Goal: Task Accomplishment & Management: Manage account settings

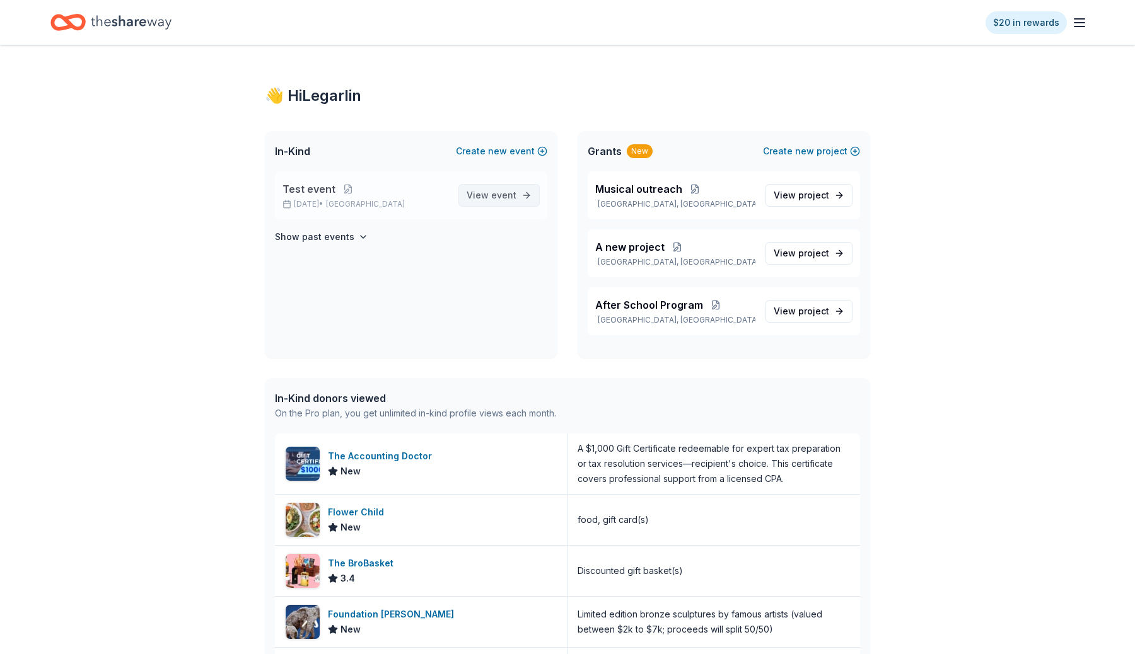
click at [470, 196] on span "View event" at bounding box center [492, 195] width 50 height 15
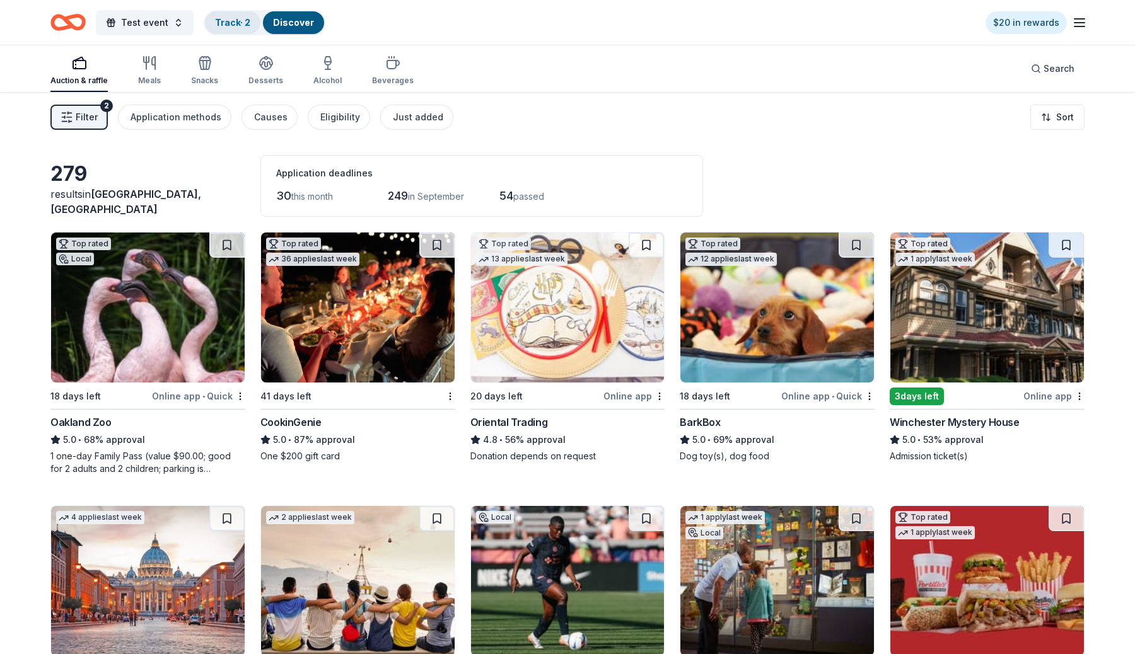
click at [230, 30] on div "Track · 2" at bounding box center [232, 22] width 55 height 23
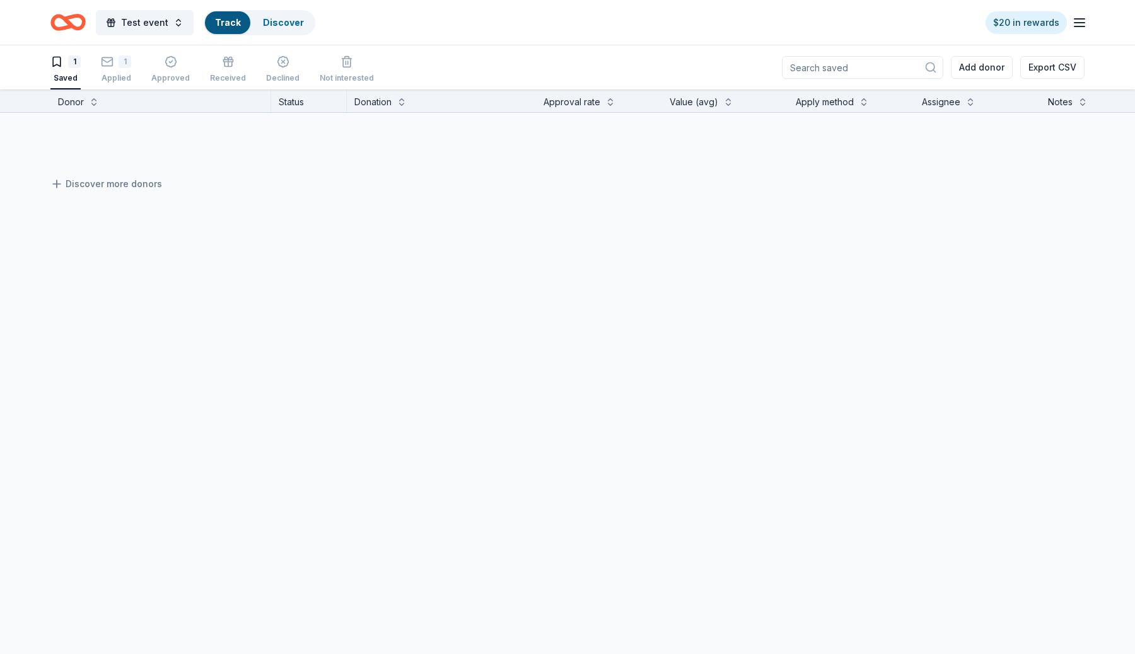
scroll to position [1, 0]
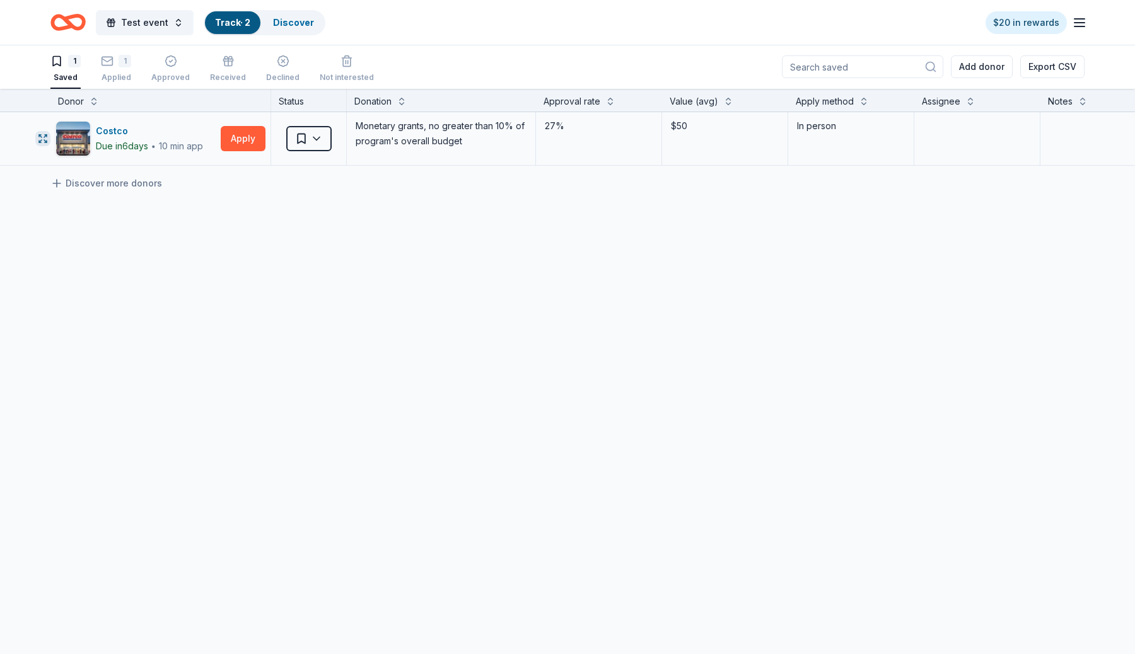
click at [41, 139] on icon "button" at bounding box center [43, 139] width 10 height 10
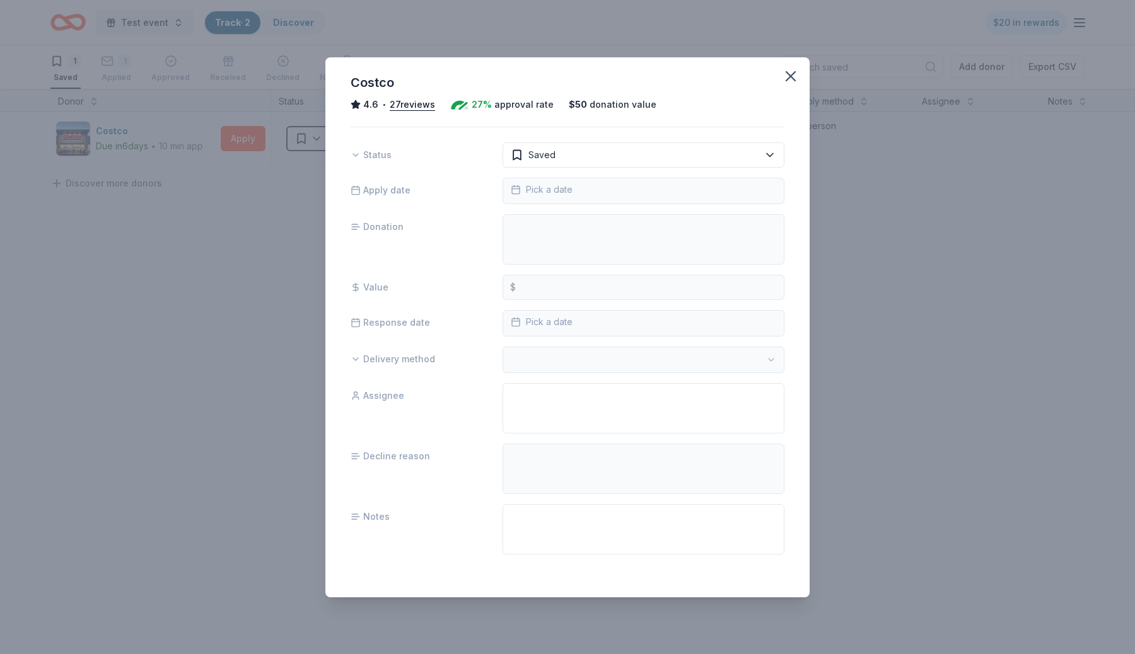
click at [213, 368] on div "Costco 4.6 • 27 reviews 27% approval rate $ 50 donation value Status Saved Appl…" at bounding box center [567, 327] width 1135 height 654
click at [500, 35] on div "Costco 4.6 • 27 reviews 27% approval rate $ 50 donation value Status Saved Appl…" at bounding box center [567, 327] width 1135 height 654
click at [792, 71] on icon "button" at bounding box center [791, 76] width 18 height 18
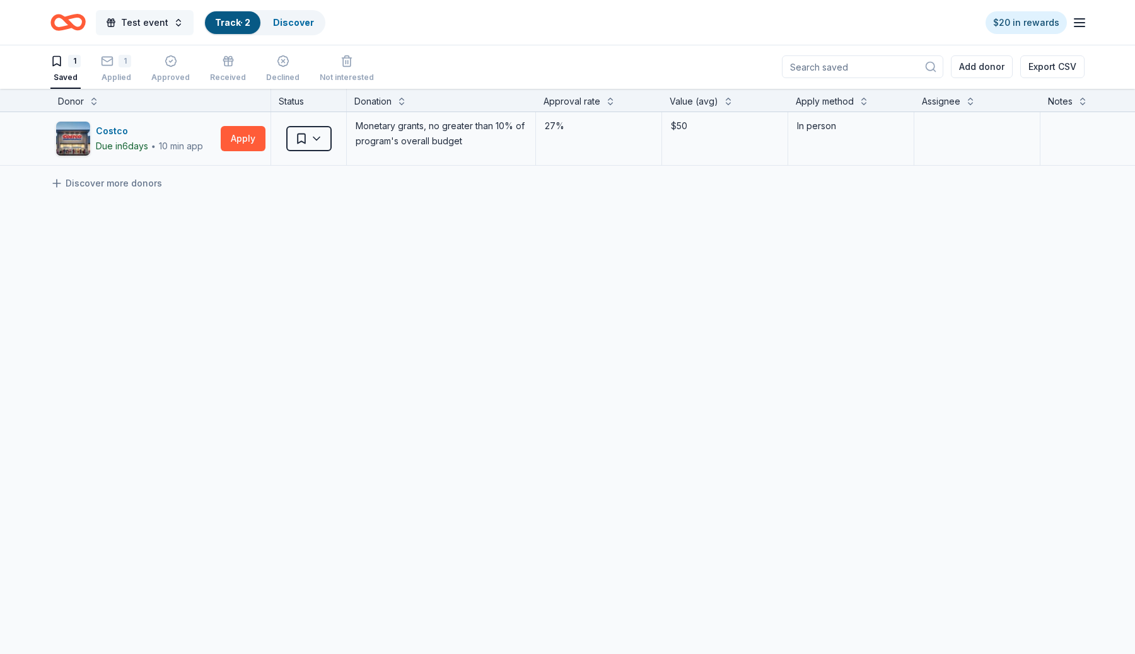
click at [175, 26] on button "Test event" at bounding box center [145, 22] width 98 height 25
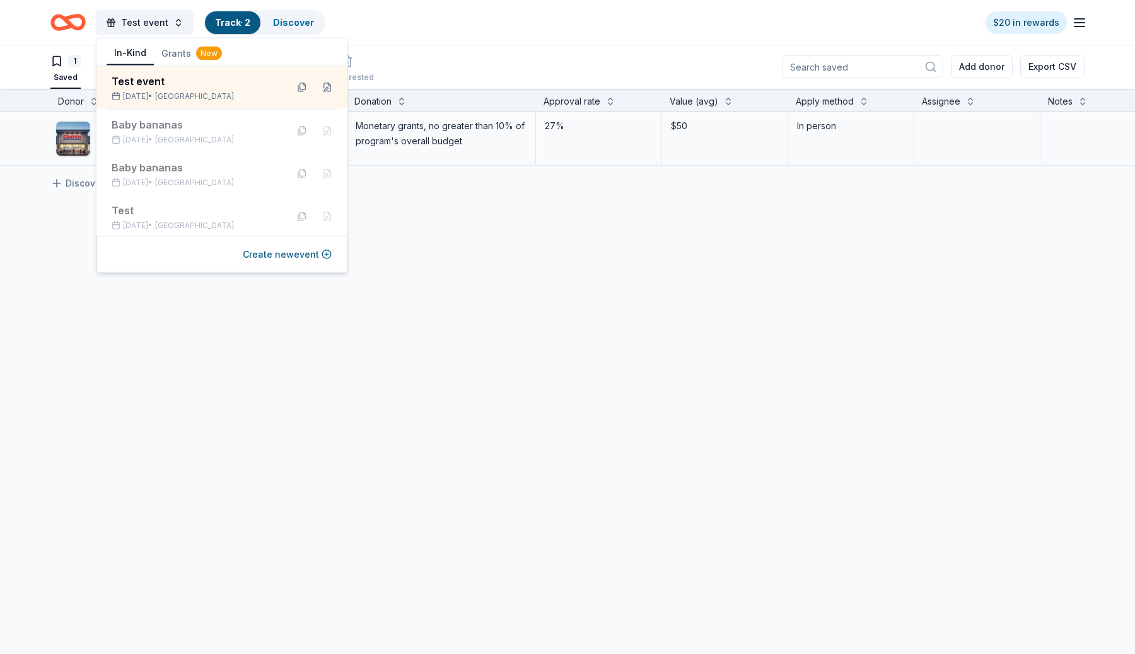
click at [647, 214] on div "Costco Due [DATE] ∙ 10 min app Apply Saved Monetary grants, no greater than 10%…" at bounding box center [640, 257] width 1280 height 291
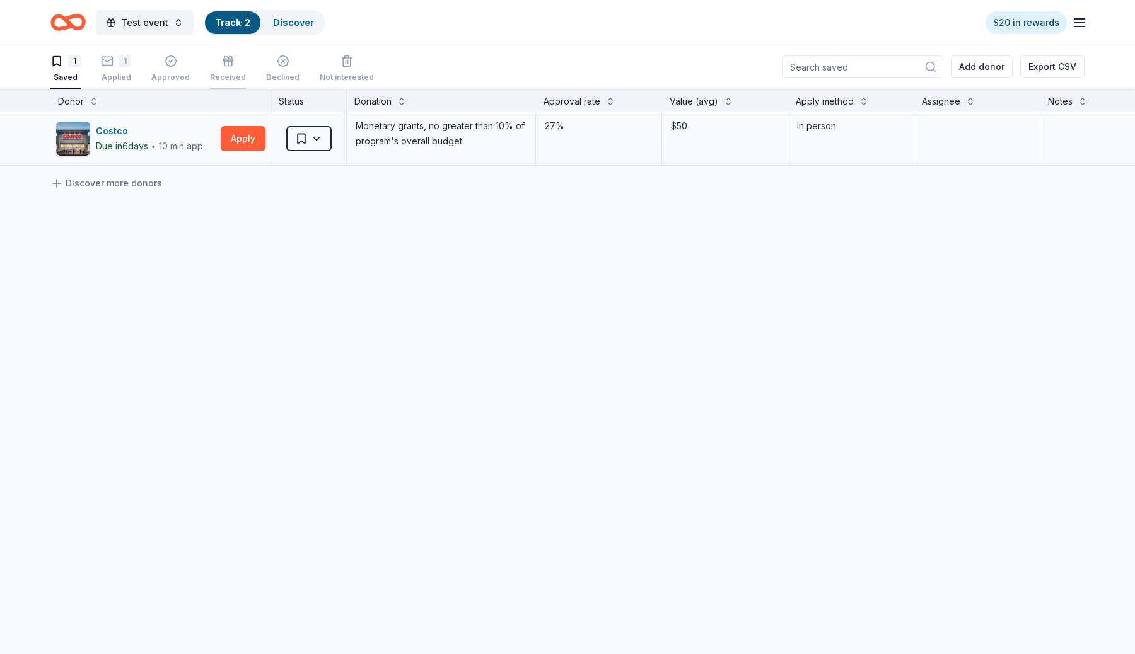
click at [218, 71] on div "Received" at bounding box center [228, 69] width 36 height 28
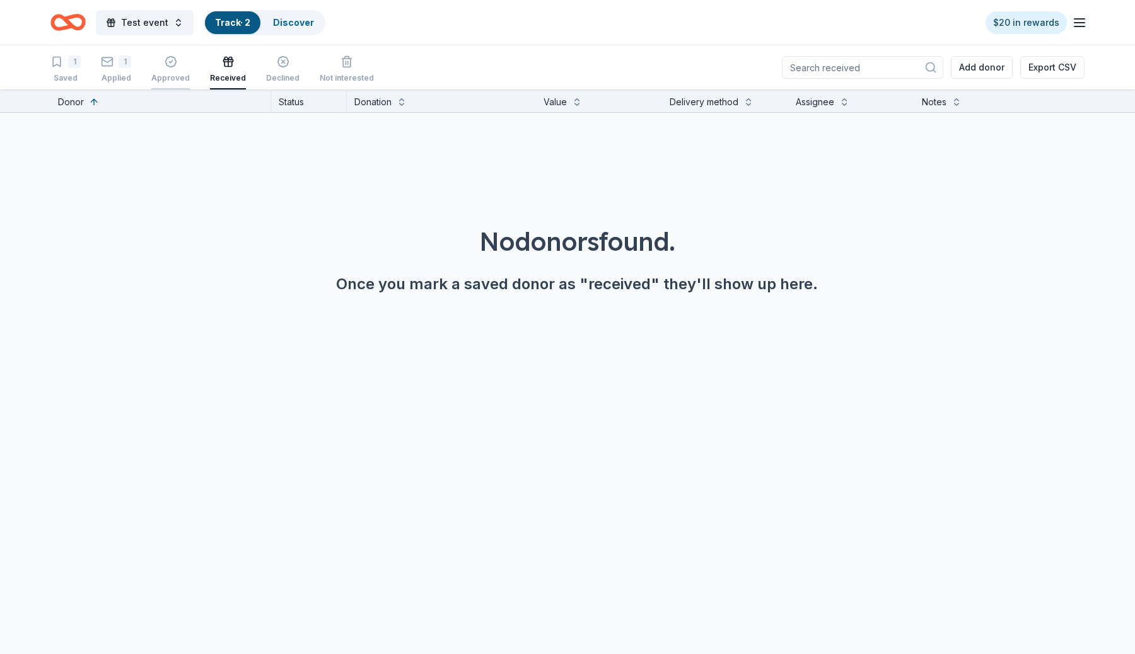
click at [182, 65] on div "button" at bounding box center [170, 61] width 38 height 13
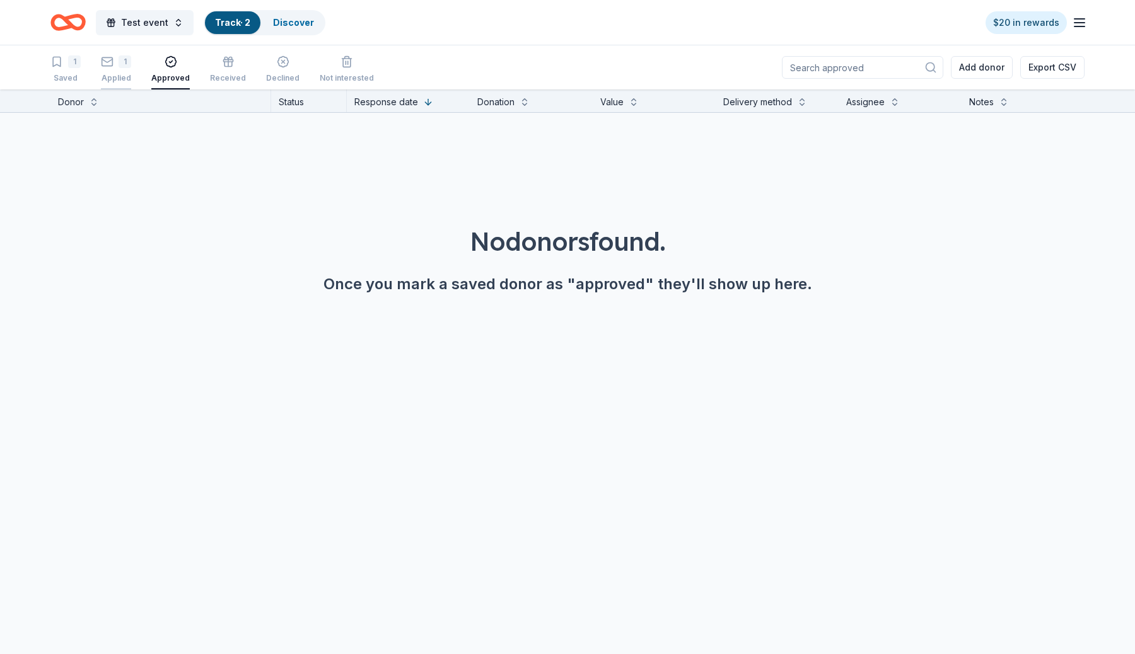
click at [104, 75] on div "Applied" at bounding box center [116, 78] width 30 height 10
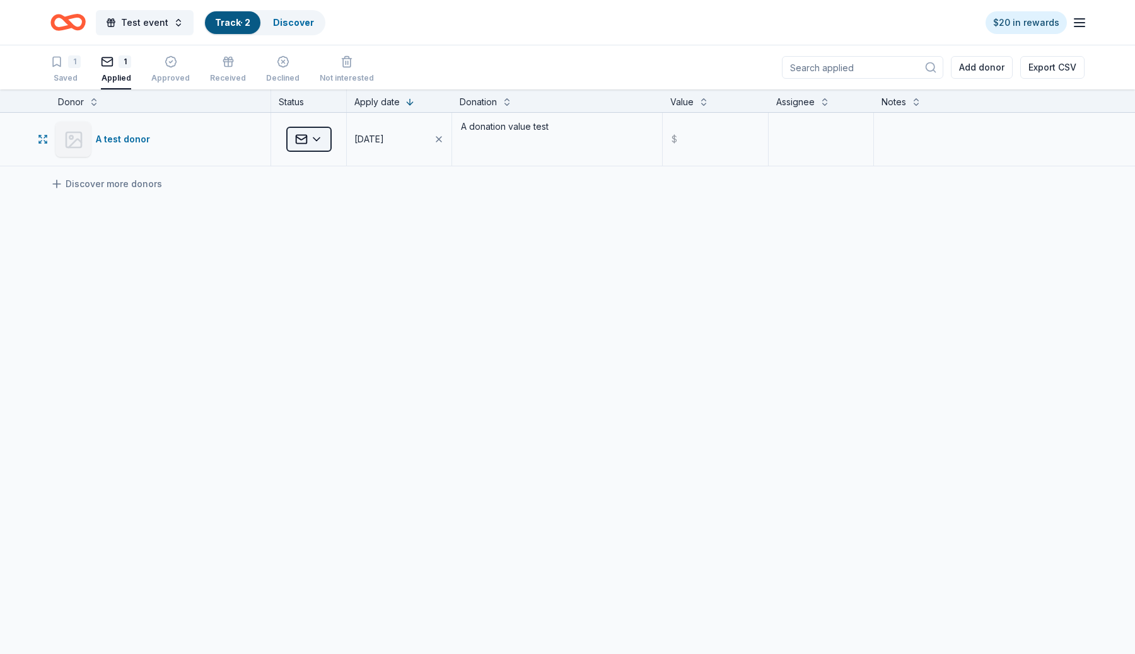
click at [311, 140] on html "Test event Track · 2 Discover $20 in rewards 1 Saved 1 Applied Approved Receive…" at bounding box center [567, 327] width 1135 height 654
click at [484, 334] on html "Test event Track · 2 Discover $20 in rewards 1 Saved 1 Applied Approved Receive…" at bounding box center [567, 327] width 1135 height 654
click at [344, 69] on div "Not interested" at bounding box center [347, 69] width 54 height 28
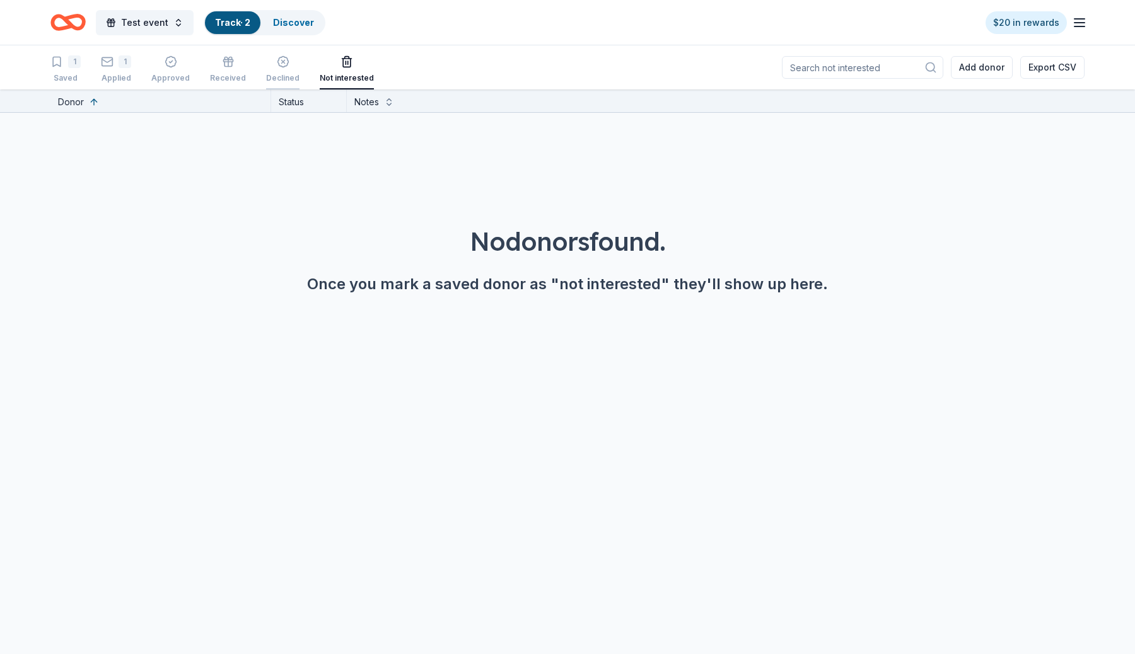
click at [268, 59] on div "button" at bounding box center [282, 61] width 33 height 13
click at [222, 67] on icon "button" at bounding box center [228, 61] width 13 height 13
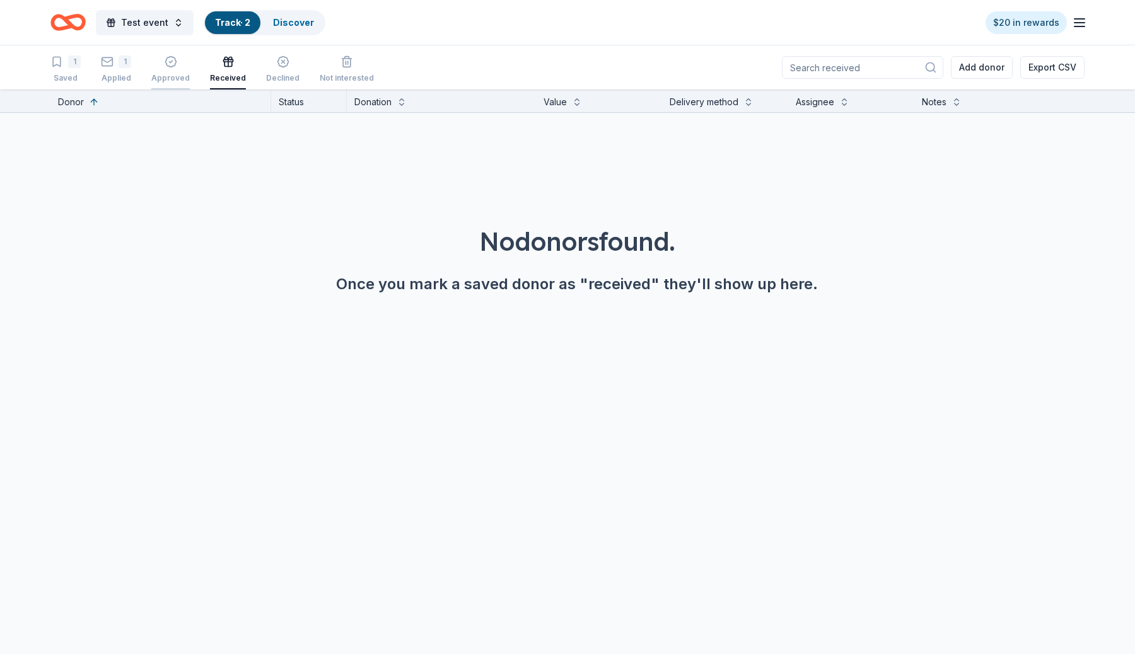
click at [159, 70] on div "Approved" at bounding box center [170, 69] width 38 height 28
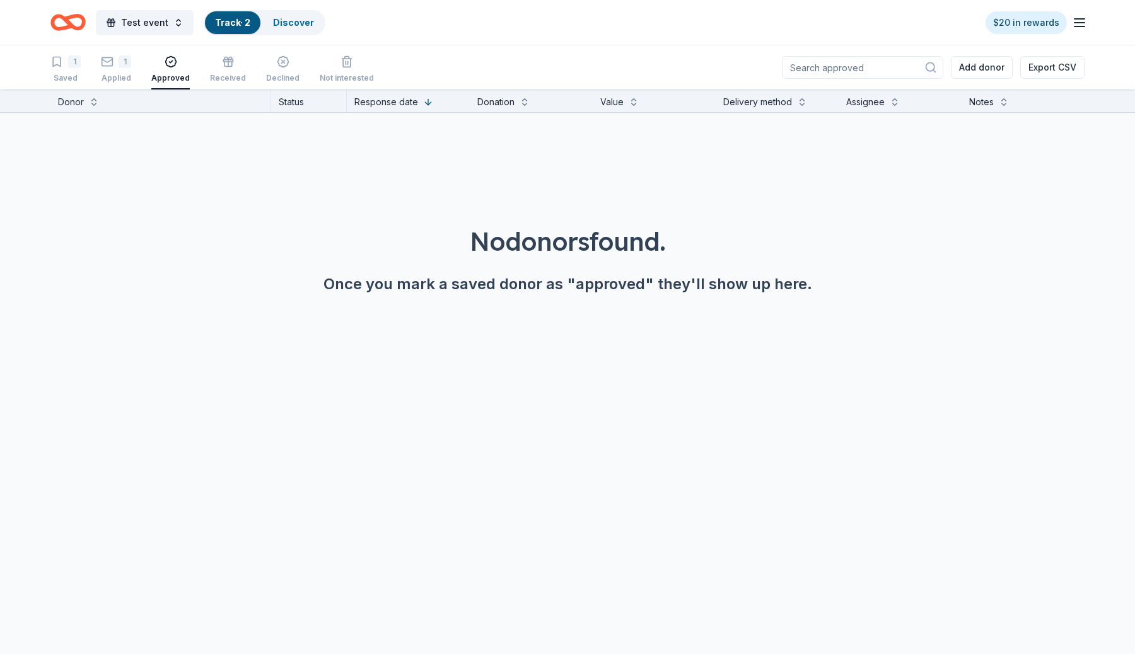
click at [135, 70] on div "1 Saved 1 Applied Approved Received Declined Not interested" at bounding box center [211, 69] width 323 height 39
click at [123, 70] on div "1 Applied" at bounding box center [116, 69] width 30 height 28
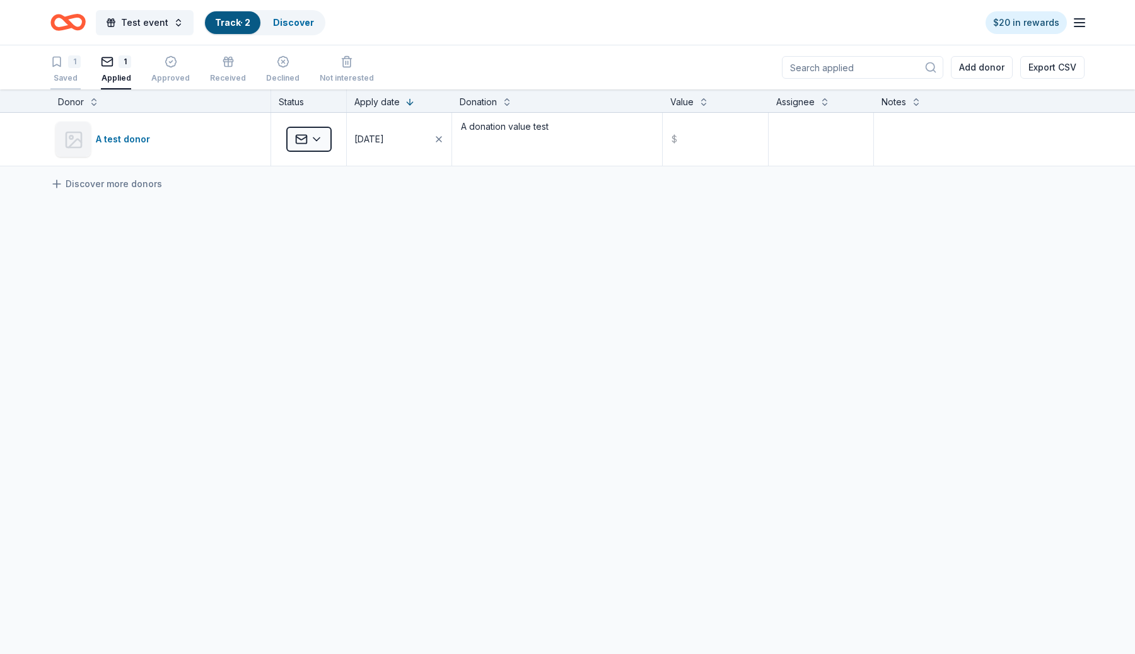
click at [76, 72] on div "1 Saved" at bounding box center [65, 69] width 30 height 28
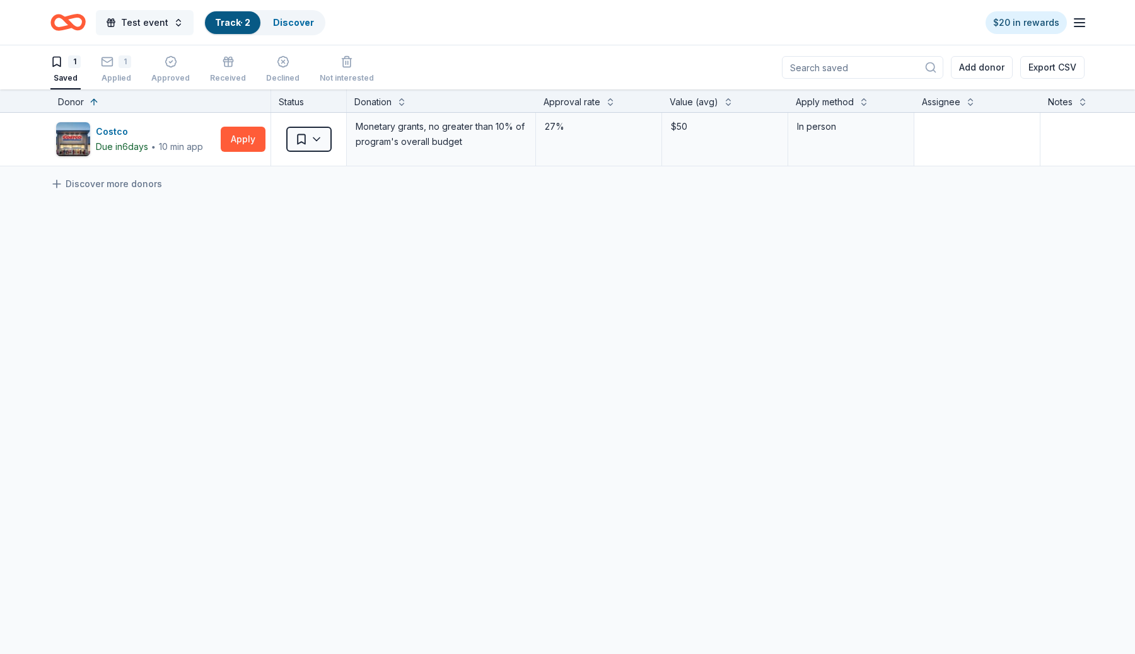
click at [181, 13] on button "Test event" at bounding box center [145, 22] width 98 height 25
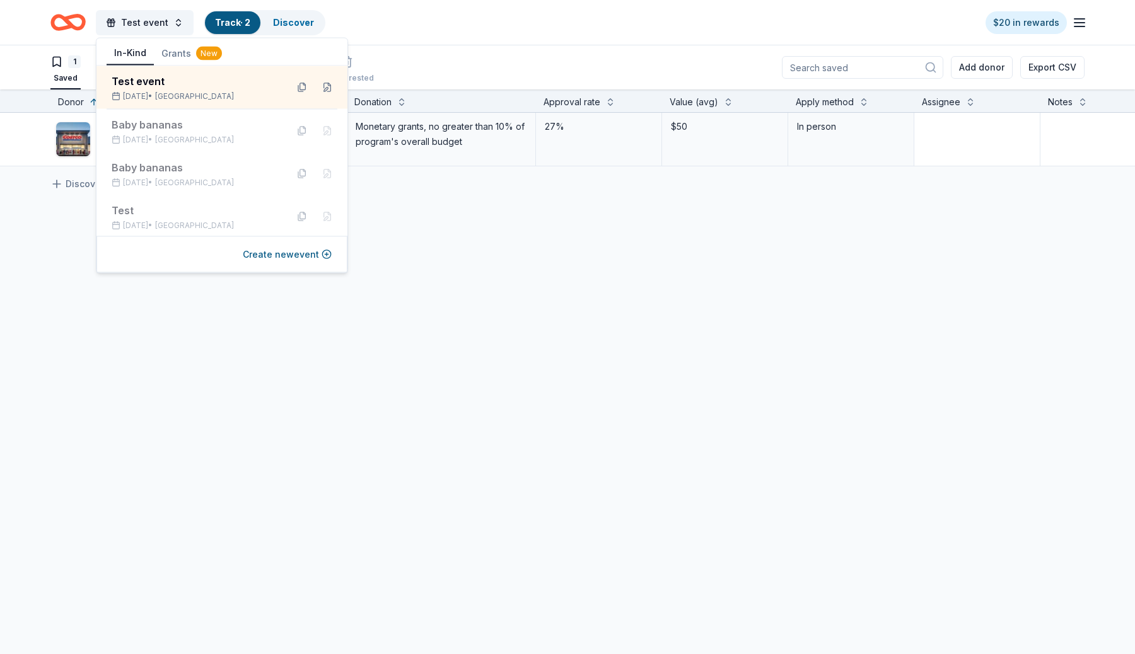
click at [178, 57] on button "Grants New" at bounding box center [192, 53] width 76 height 23
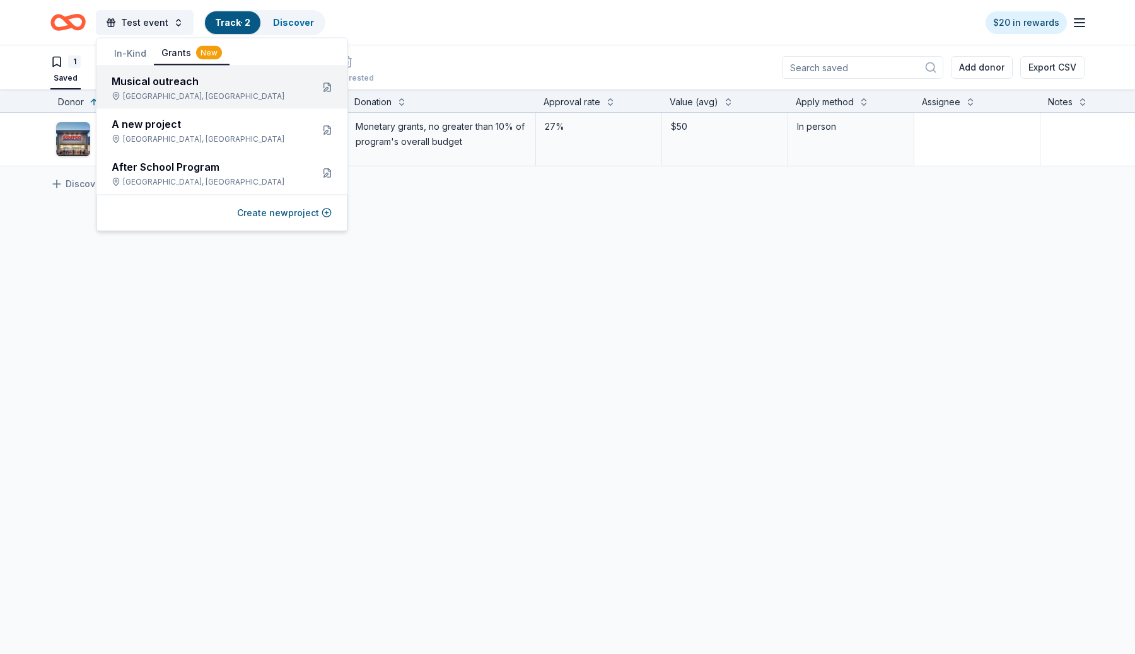
click at [189, 98] on div "[GEOGRAPHIC_DATA], [GEOGRAPHIC_DATA]" at bounding box center [207, 96] width 190 height 10
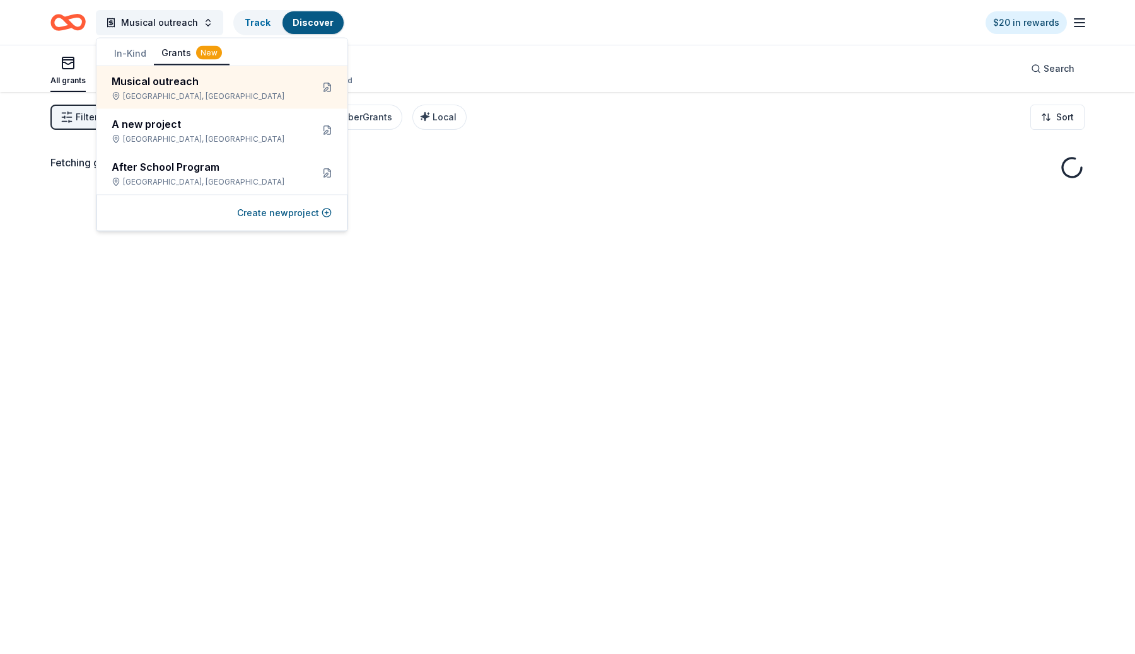
click at [269, 342] on div "Fetching grants, one moment..." at bounding box center [567, 419] width 1135 height 654
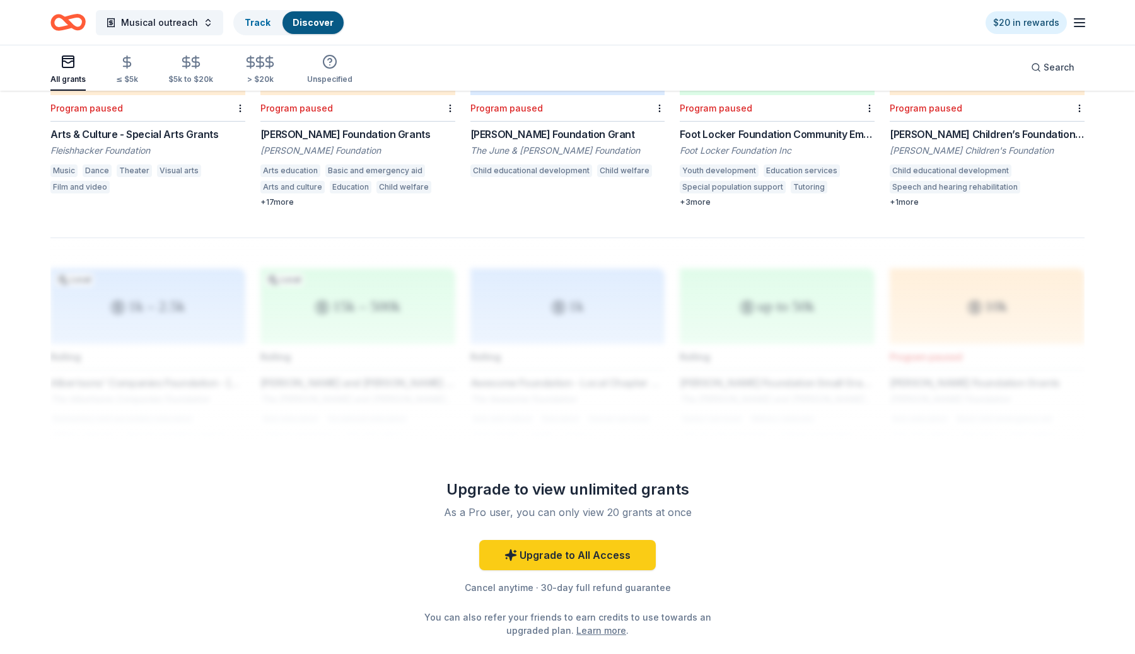
scroll to position [936, 0]
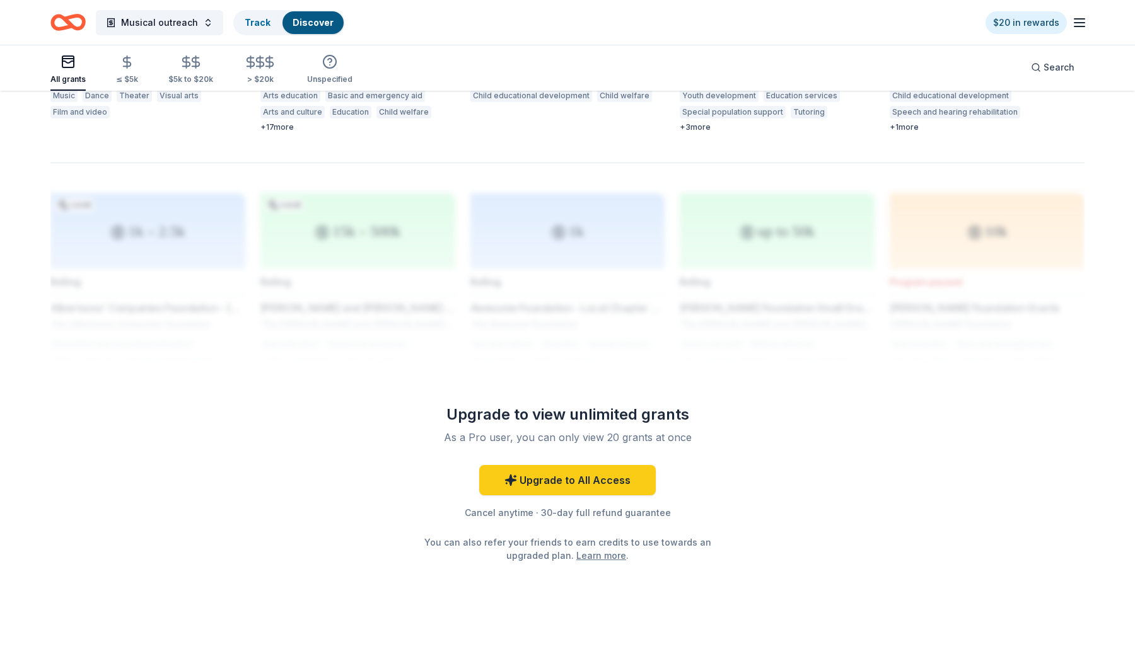
drag, startPoint x: 465, startPoint y: 402, endPoint x: 671, endPoint y: 402, distance: 206.2
click at [671, 405] on div "Upgrade to view unlimited grants" at bounding box center [567, 415] width 363 height 20
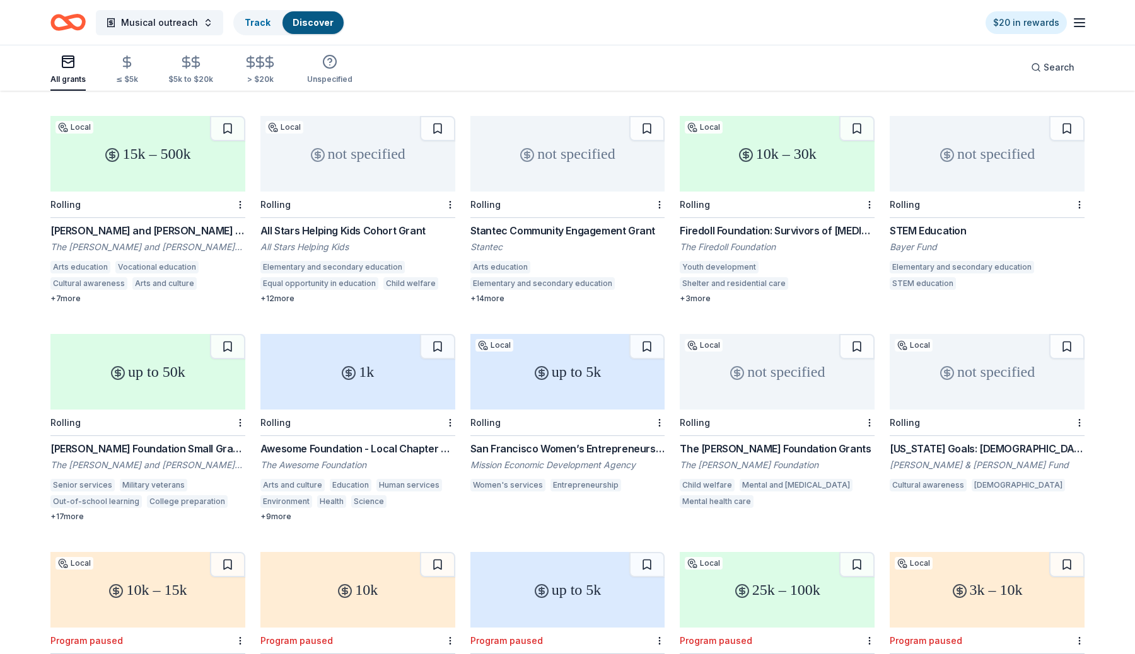
scroll to position [0, 0]
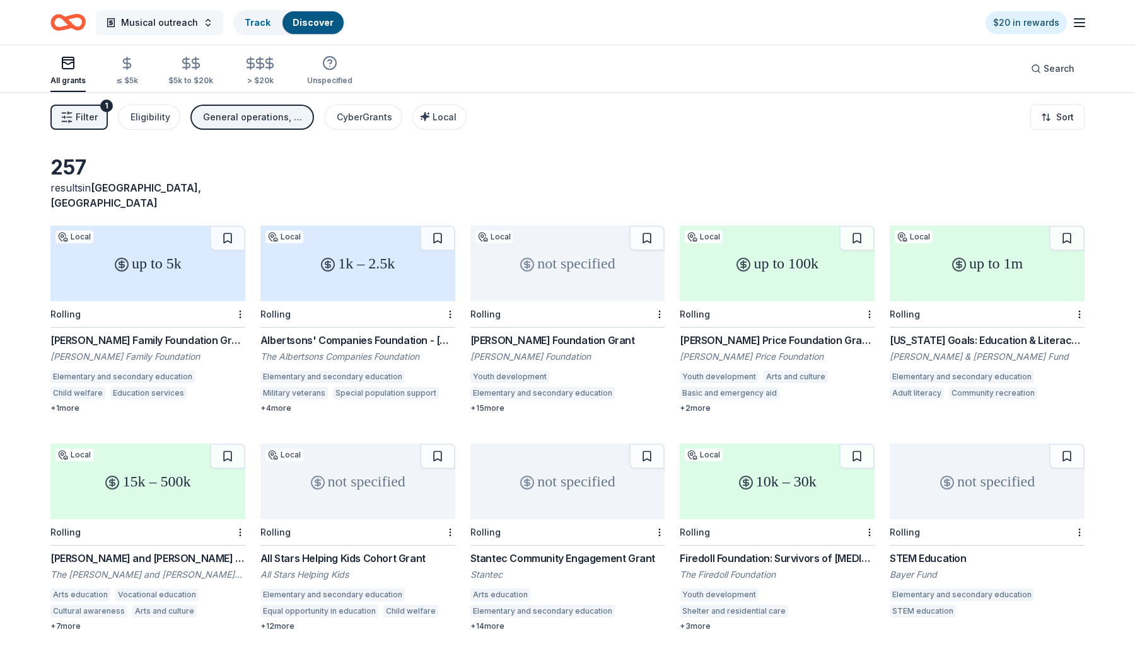
click at [204, 21] on button "Musical outreach" at bounding box center [159, 22] width 127 height 25
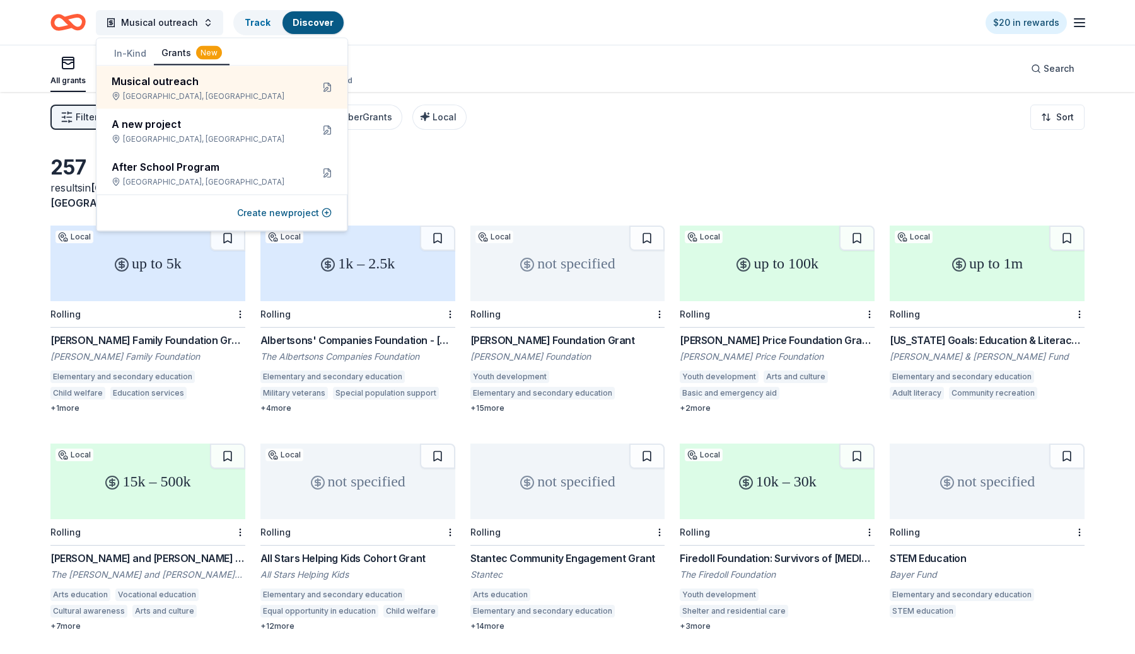
click at [132, 62] on button "In-Kind" at bounding box center [130, 53] width 47 height 23
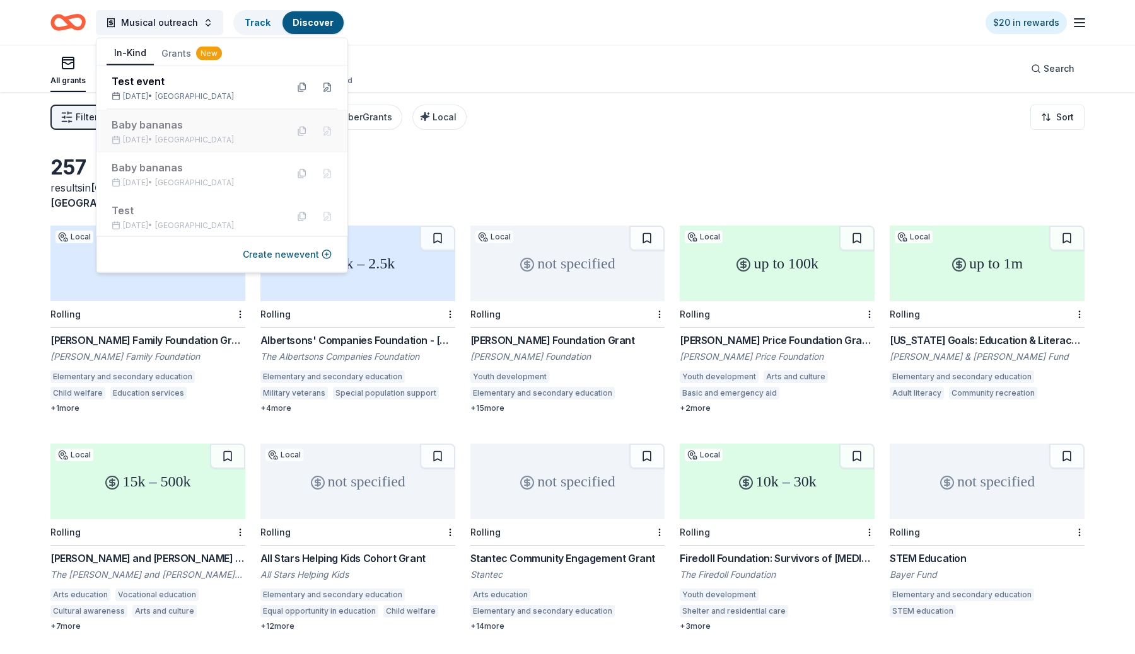
click at [176, 139] on div "[DATE] • [GEOGRAPHIC_DATA]" at bounding box center [194, 140] width 165 height 10
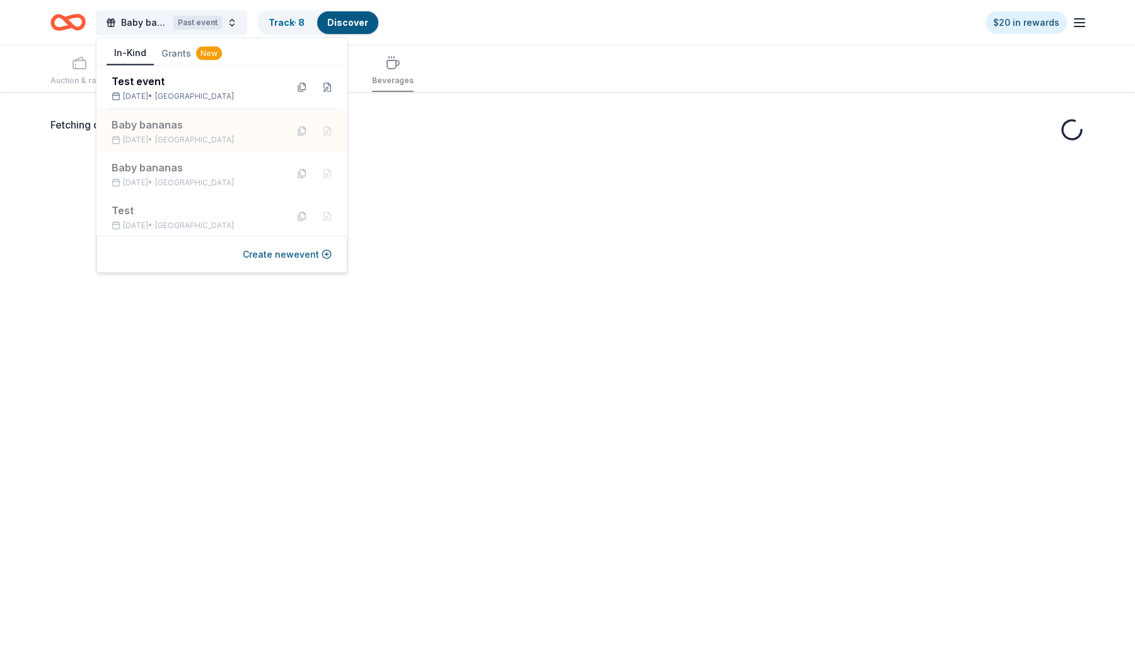
click at [562, 51] on div "Auction & raffle Meals Snacks Desserts Alcohol Beverages" at bounding box center [567, 68] width 1034 height 47
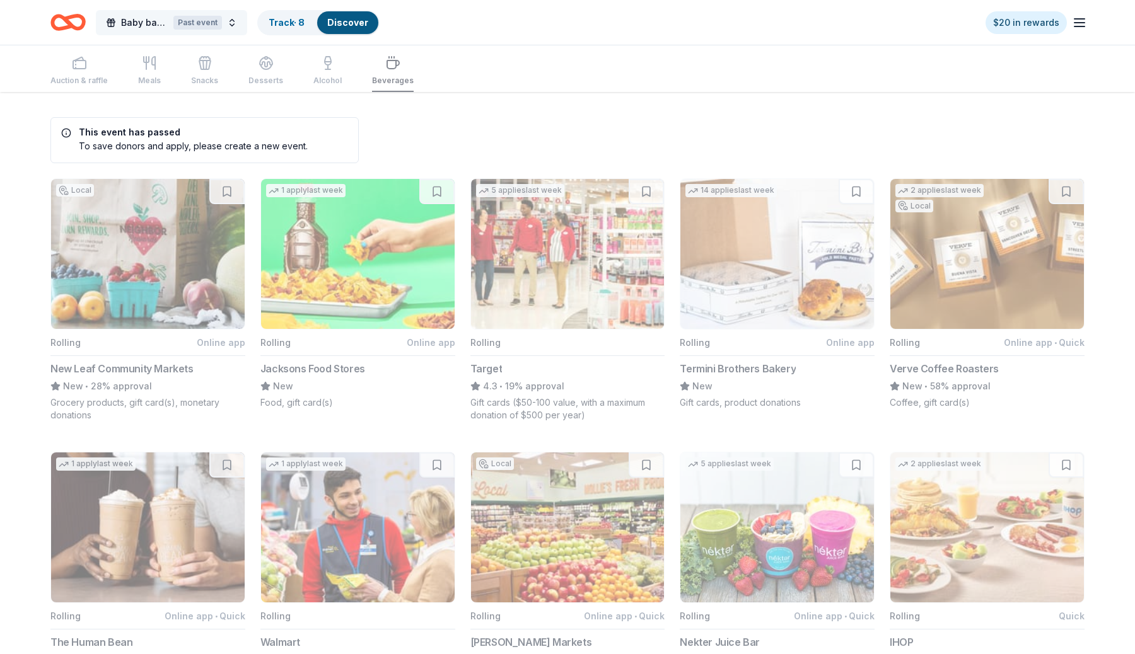
click at [226, 29] on button "Baby bananas Past event" at bounding box center [171, 22] width 151 height 25
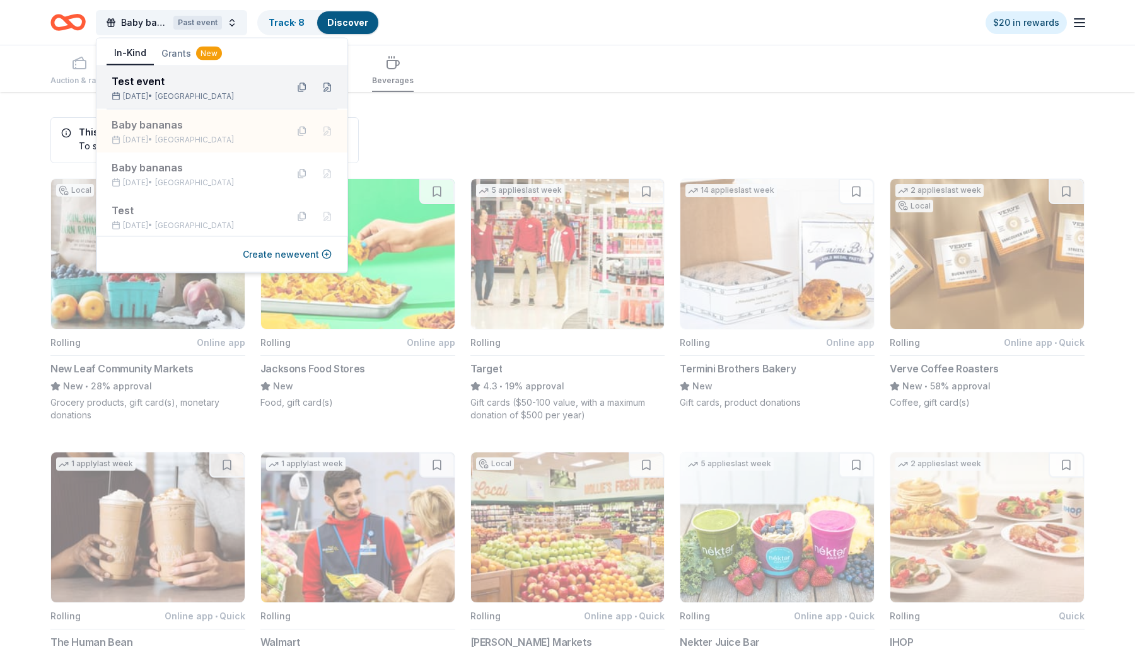
click at [224, 82] on div "Test event" at bounding box center [194, 81] width 165 height 15
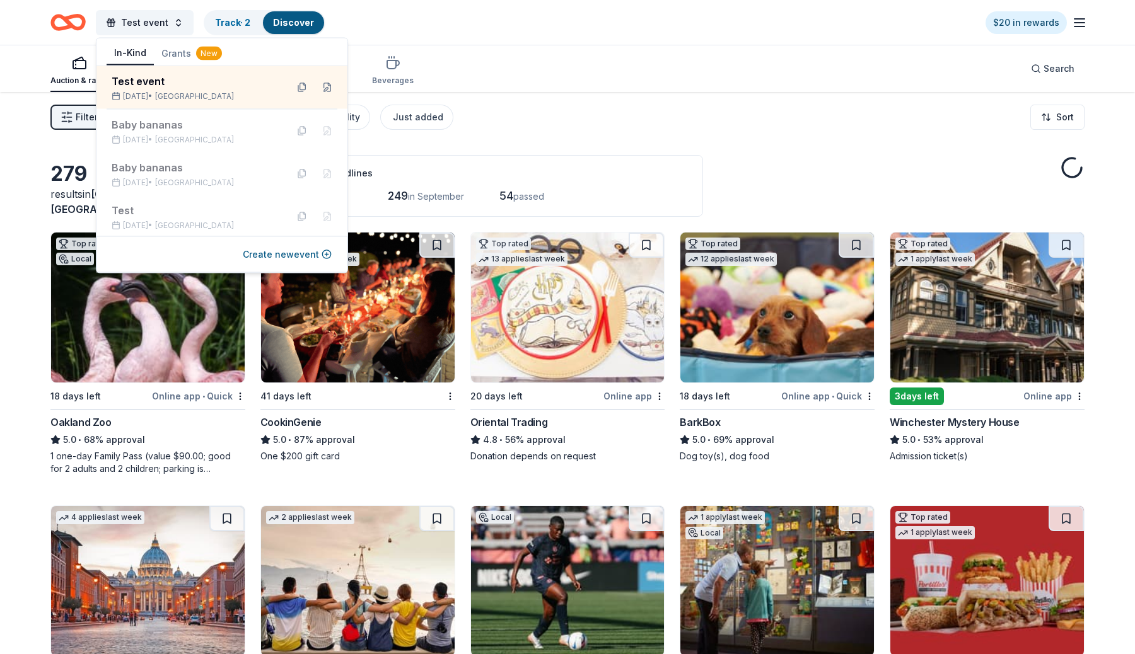
click at [737, 105] on div "Filter 2 Application methods Causes Eligibility Just added Sort" at bounding box center [567, 117] width 1135 height 50
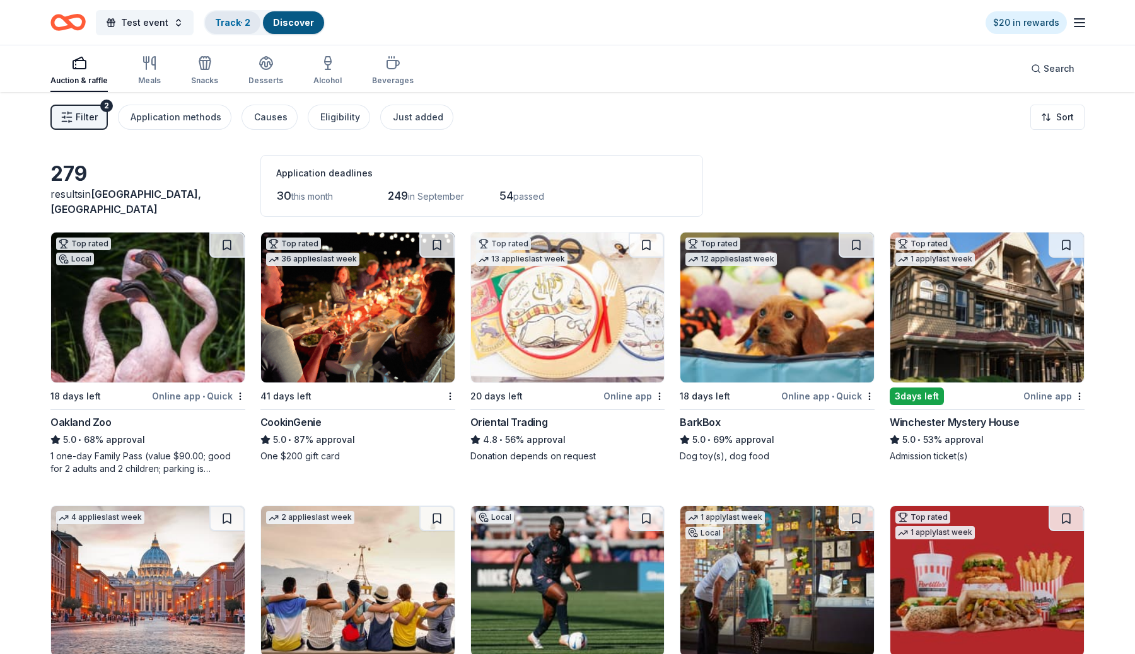
click at [219, 22] on link "Track · 2" at bounding box center [232, 22] width 35 height 11
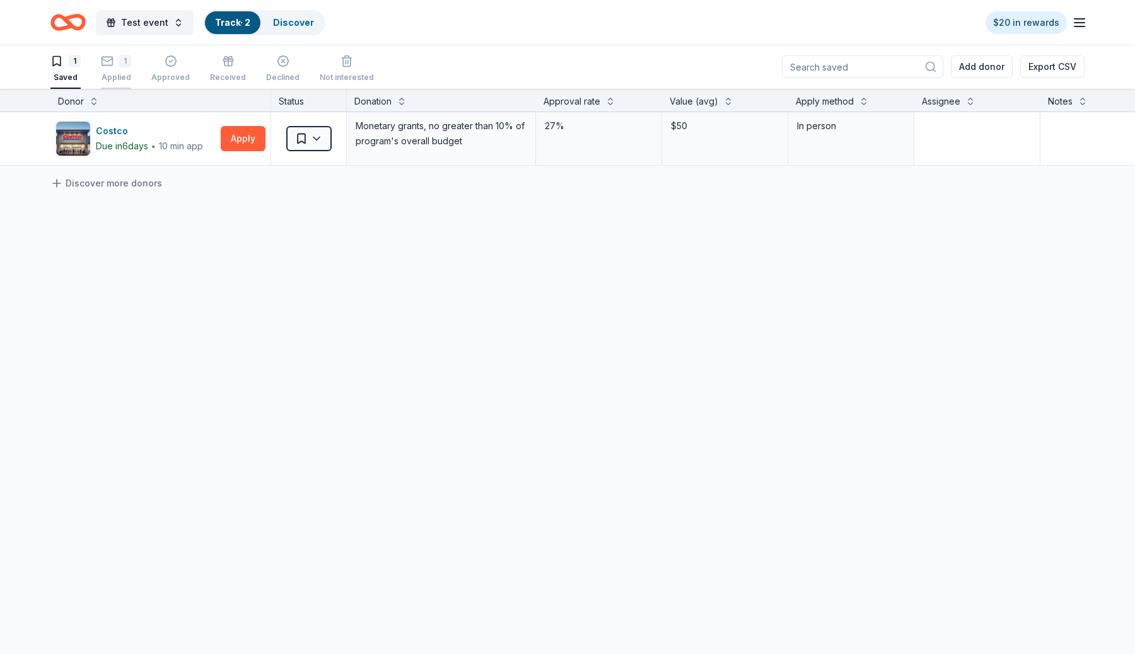
click at [107, 83] on button "1 Applied" at bounding box center [116, 69] width 30 height 39
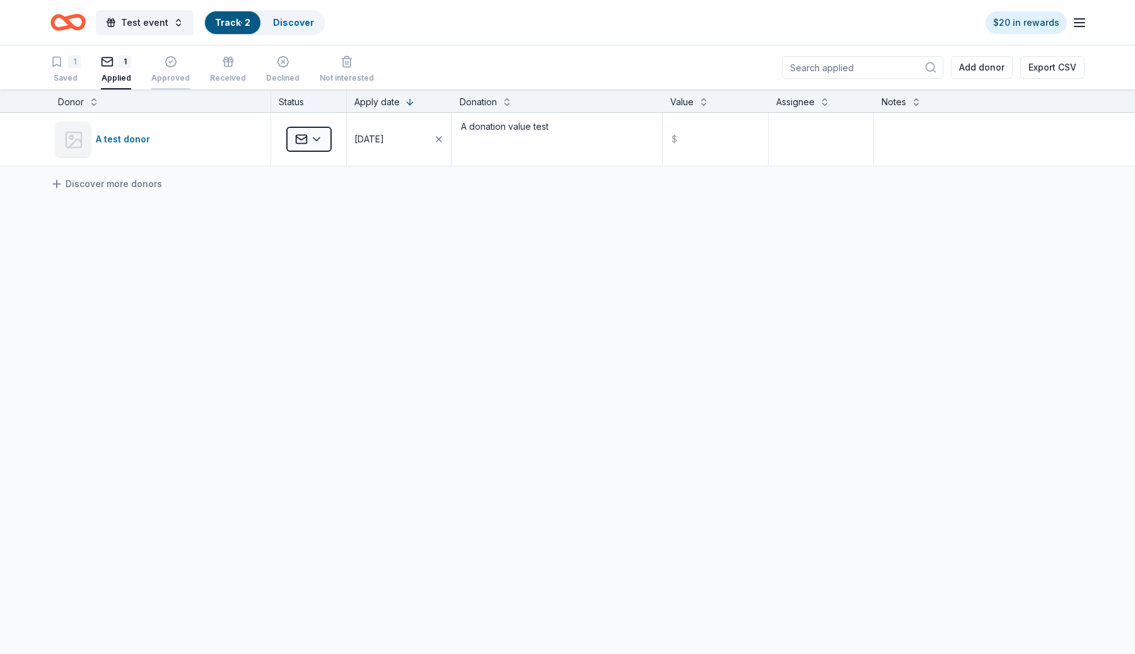
click at [178, 76] on div "Approved" at bounding box center [170, 78] width 38 height 10
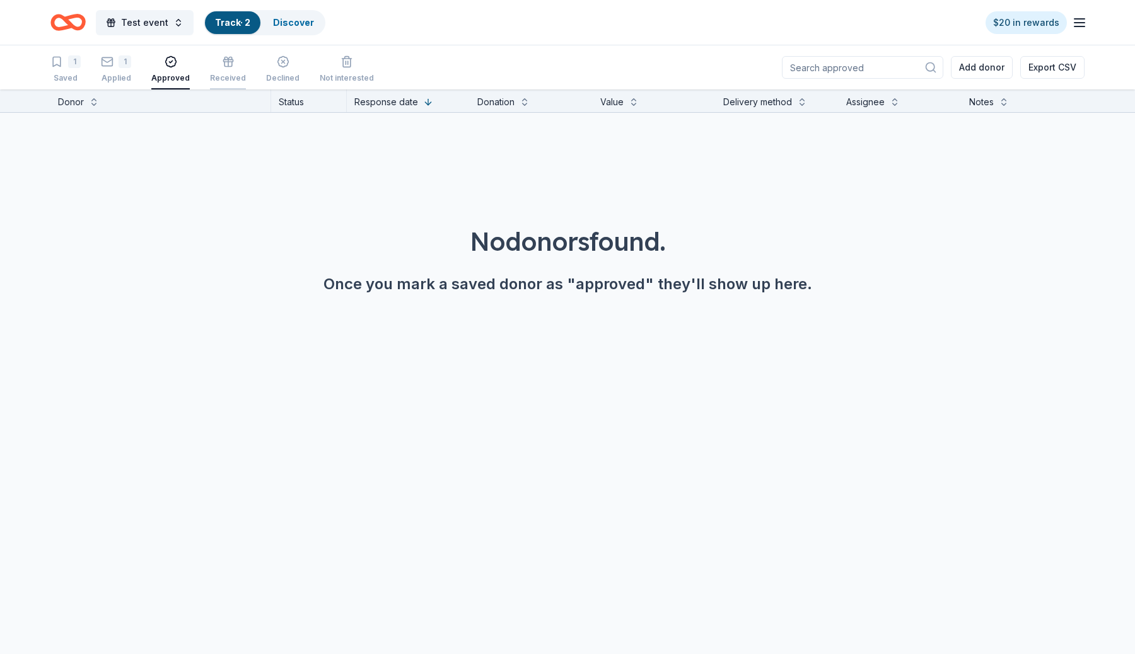
click at [233, 74] on div "Received" at bounding box center [228, 78] width 36 height 10
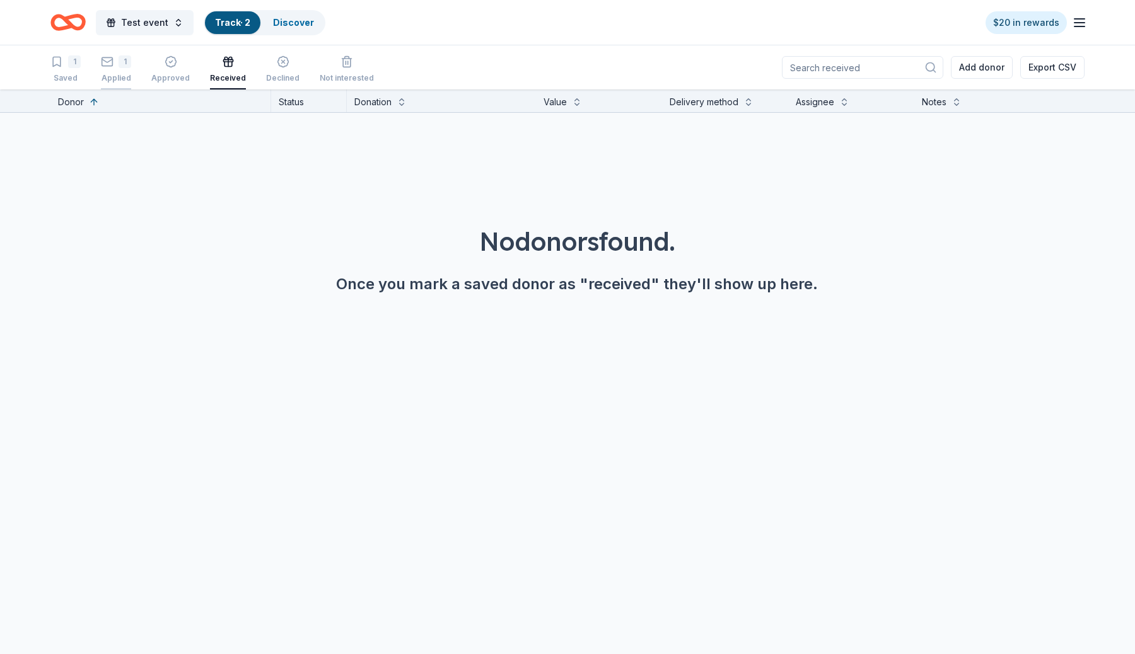
click at [110, 80] on div "Applied" at bounding box center [116, 78] width 30 height 10
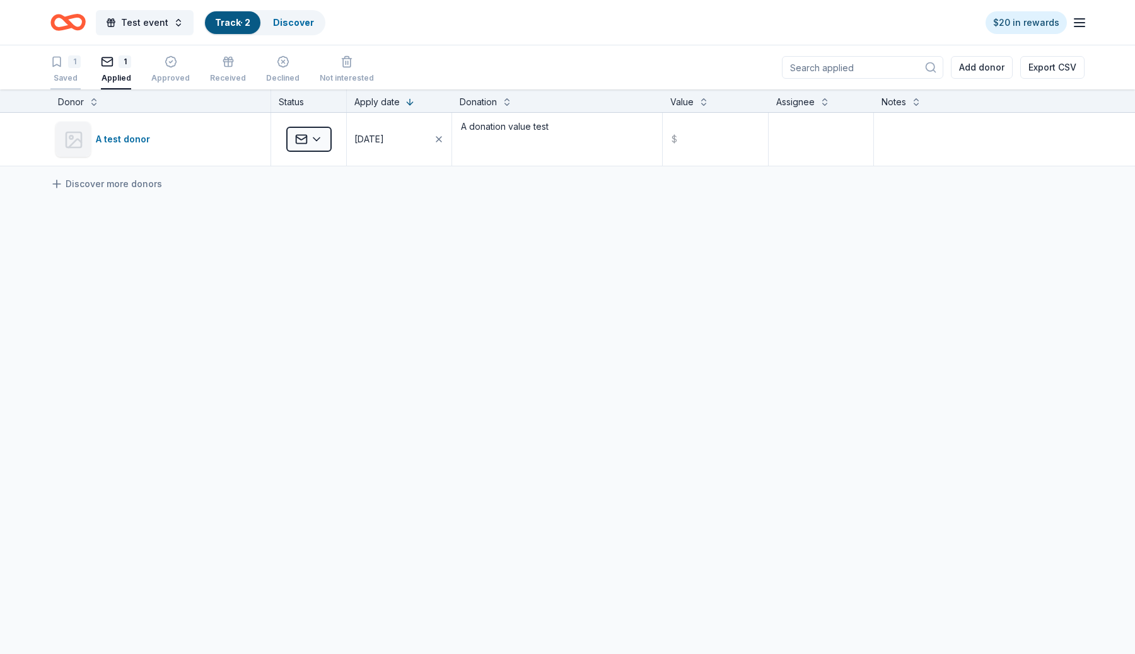
click at [50, 80] on div "Saved" at bounding box center [65, 78] width 30 height 10
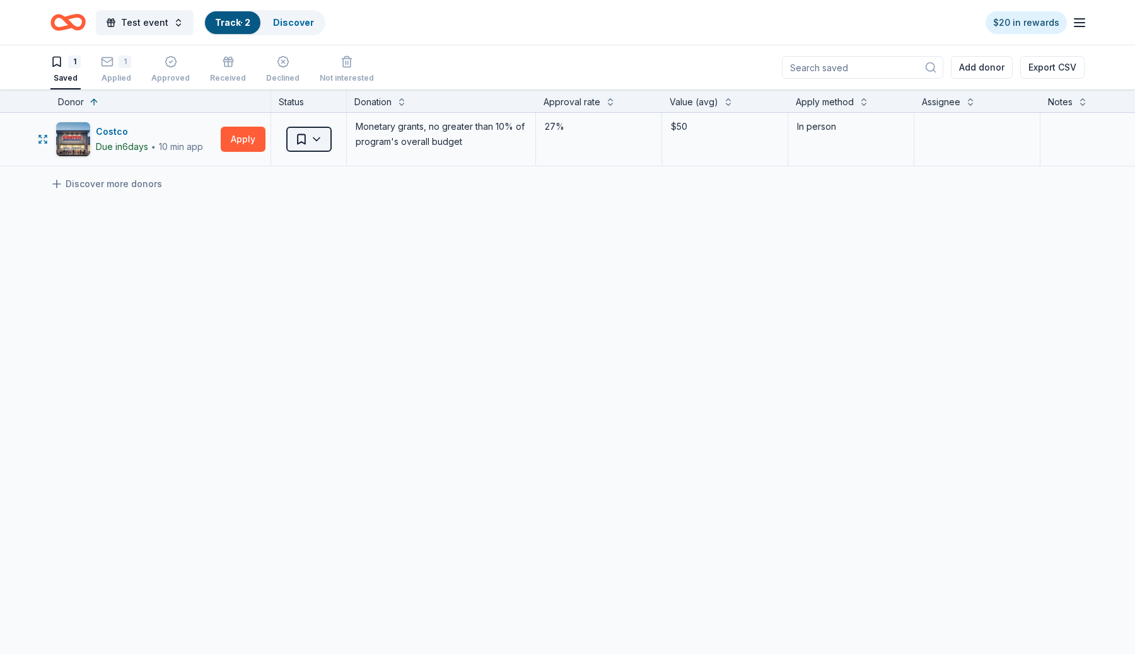
click at [298, 133] on html "Test event Track · 2 Discover $20 in rewards 1 Saved 1 Applied Approved Receive…" at bounding box center [567, 327] width 1135 height 654
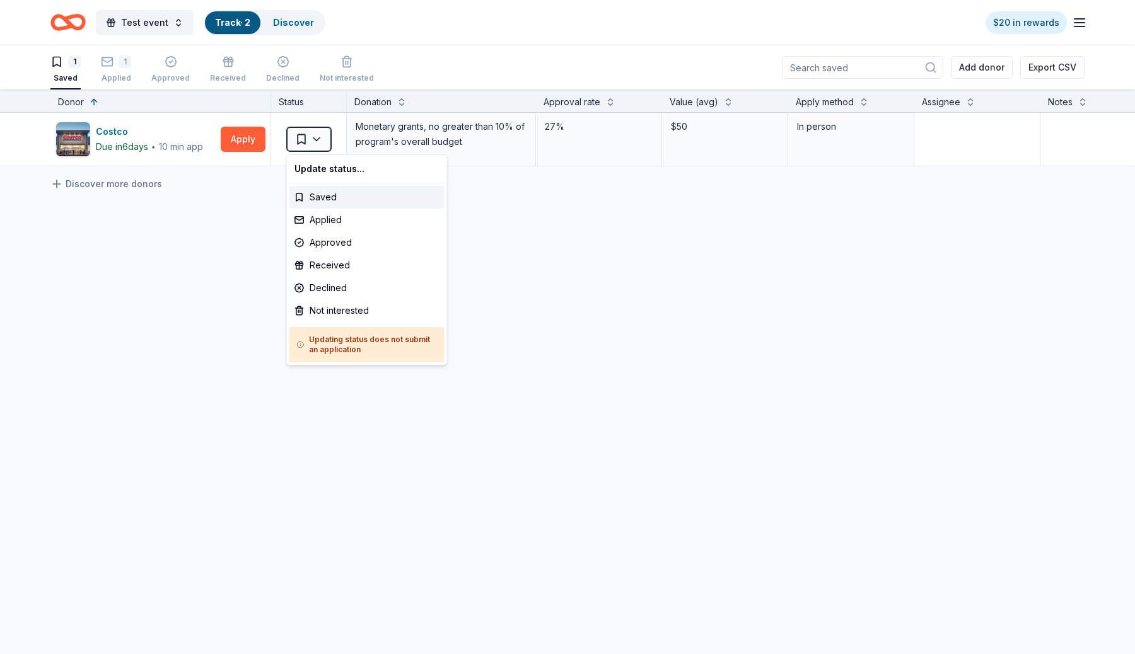
click at [558, 356] on html "Test event Track · 2 Discover $20 in rewards 1 Saved 1 Applied Approved Receive…" at bounding box center [567, 327] width 1135 height 654
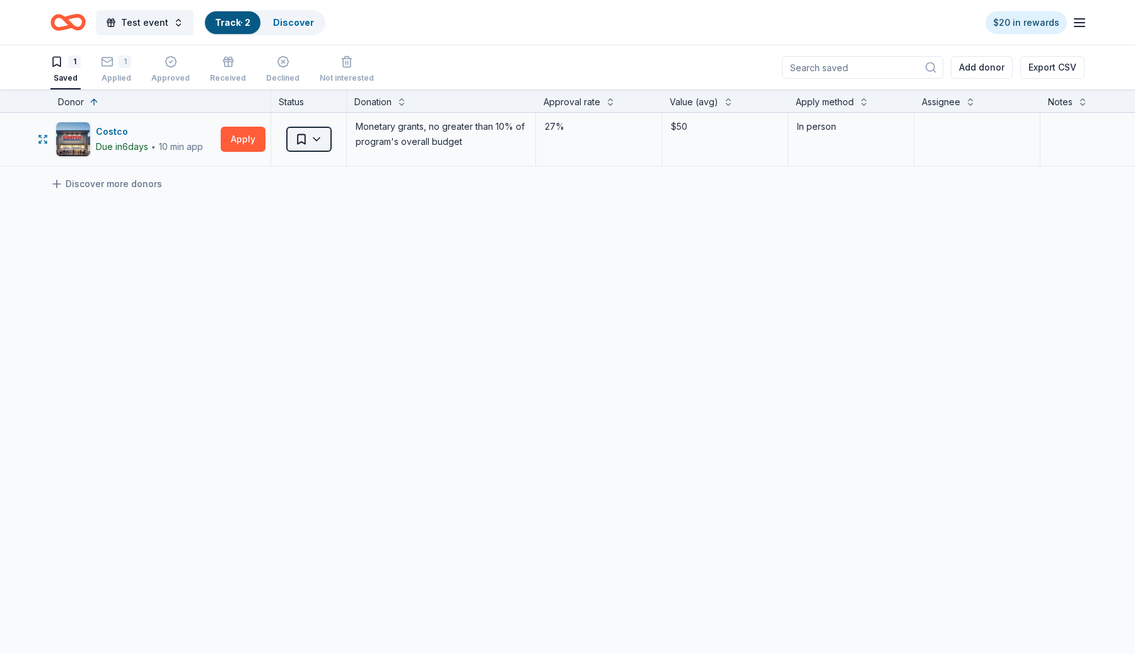
click at [307, 145] on html "Test event Track · 2 Discover $20 in rewards 1 Saved 1 Applied Approved Receive…" at bounding box center [567, 327] width 1135 height 654
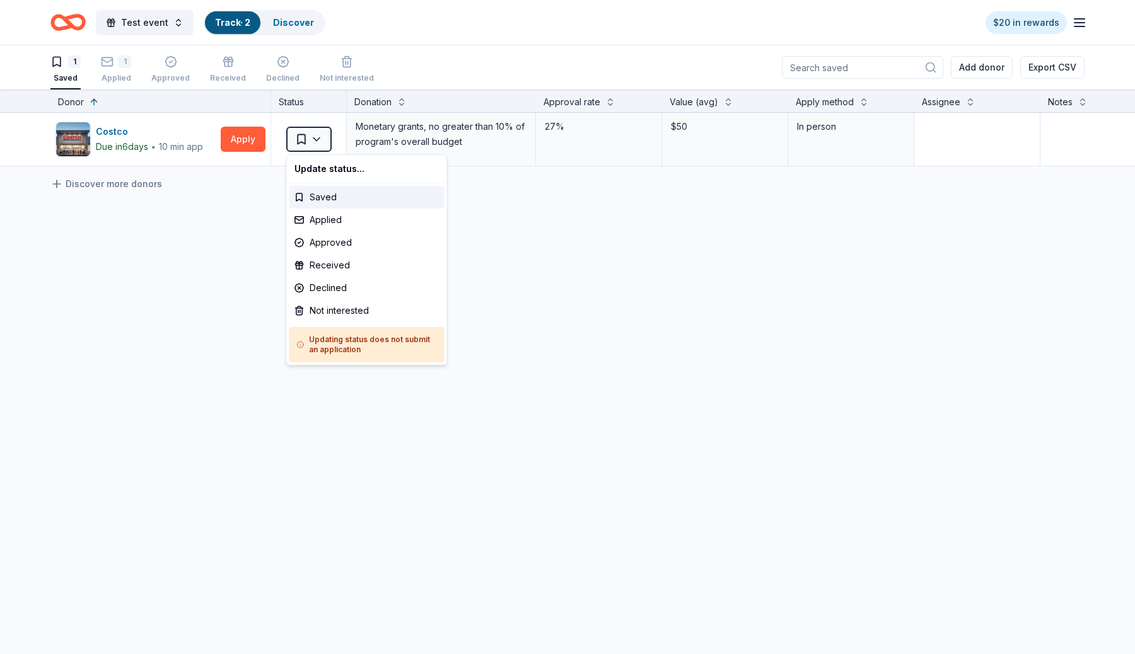
click at [627, 358] on html "Test event Track · 2 Discover $20 in rewards 1 Saved 1 Applied Approved Receive…" at bounding box center [567, 327] width 1135 height 654
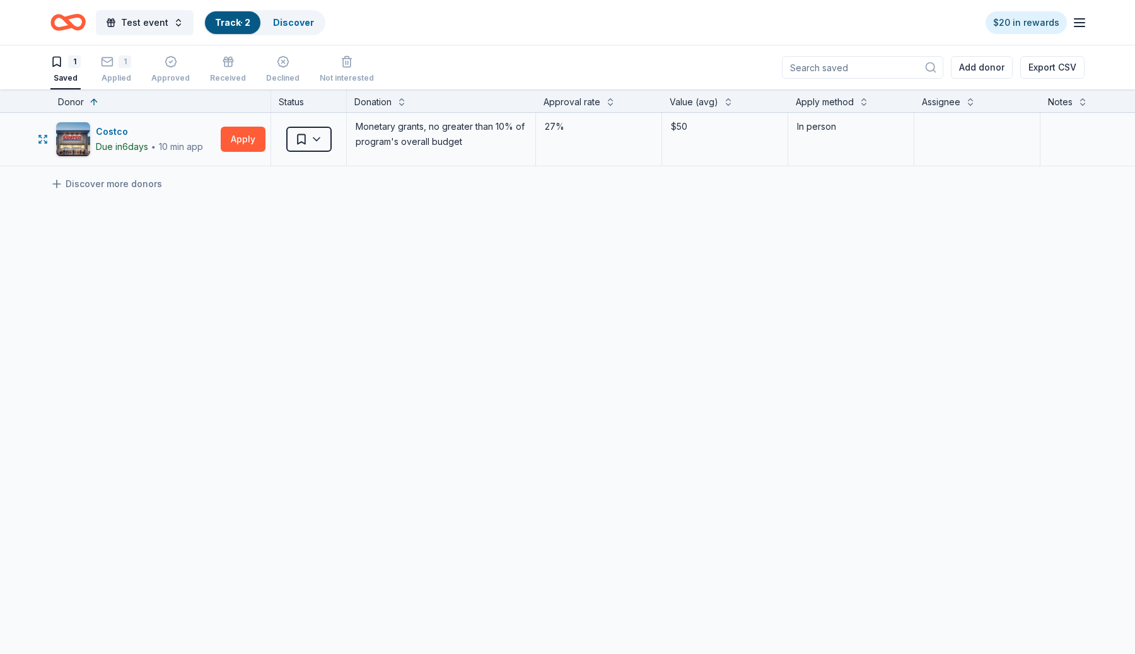
click at [722, 140] on div "$50" at bounding box center [725, 139] width 126 height 53
click at [125, 79] on div "Applied" at bounding box center [116, 78] width 30 height 10
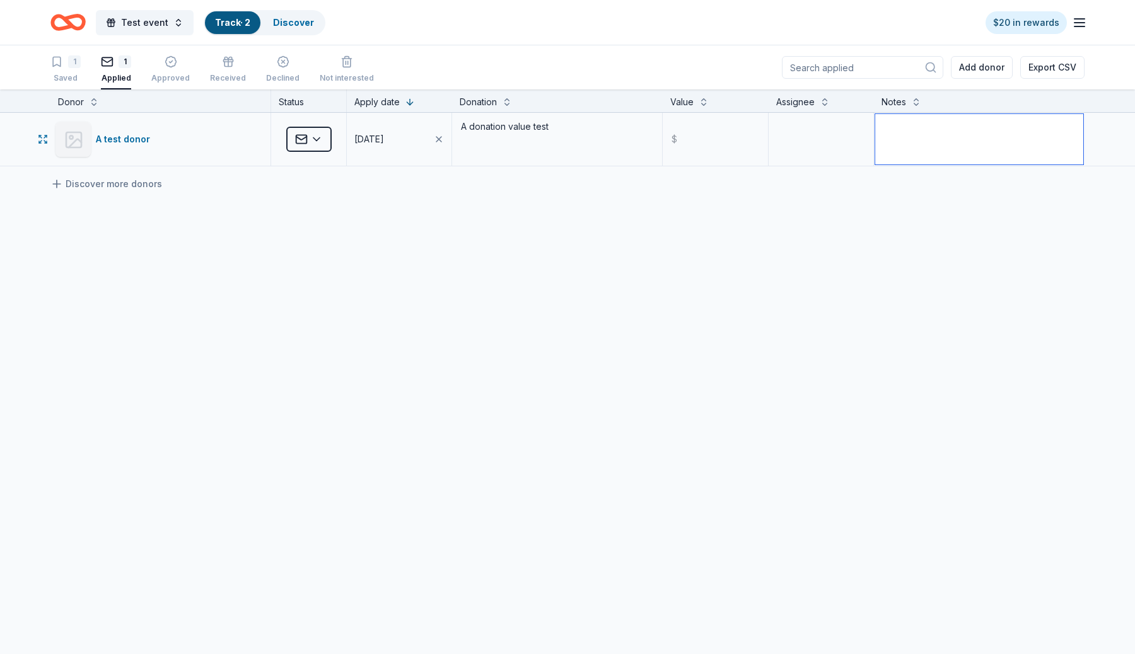
click at [915, 155] on textarea at bounding box center [979, 139] width 208 height 50
click at [824, 138] on textarea at bounding box center [821, 139] width 102 height 50
click at [714, 138] on input "text" at bounding box center [715, 139] width 102 height 50
click at [41, 142] on icon "button" at bounding box center [40, 142] width 2 height 2
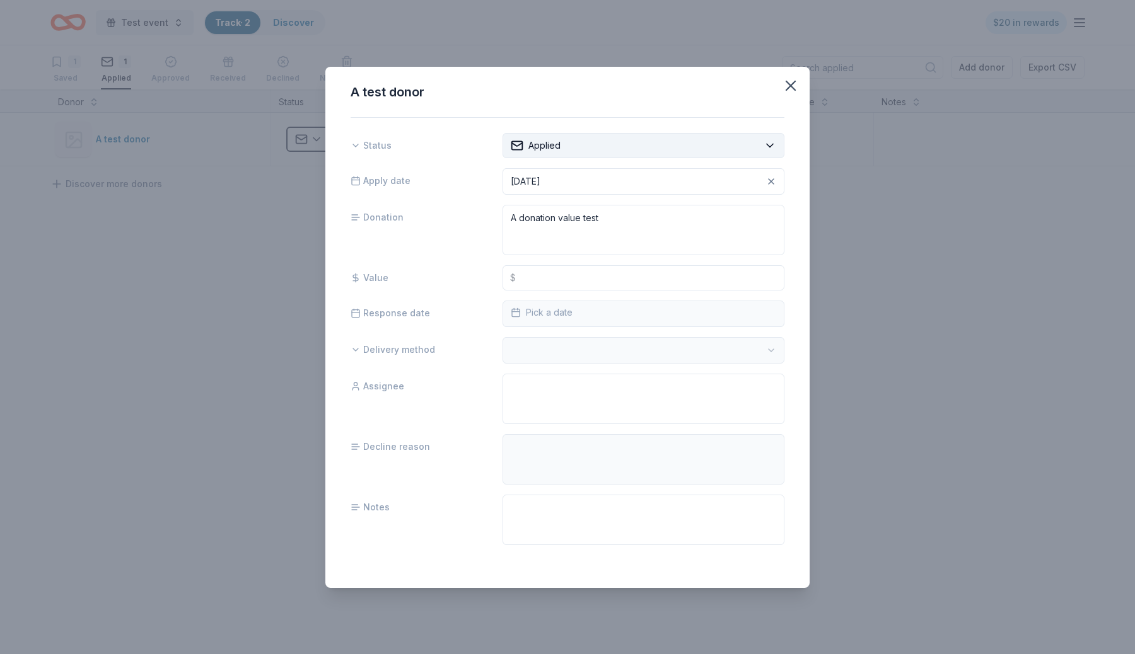
click at [774, 151] on html "Test event Track · 2 Discover $20 in rewards 1 Saved 1 Applied Approved Receive…" at bounding box center [567, 327] width 1135 height 654
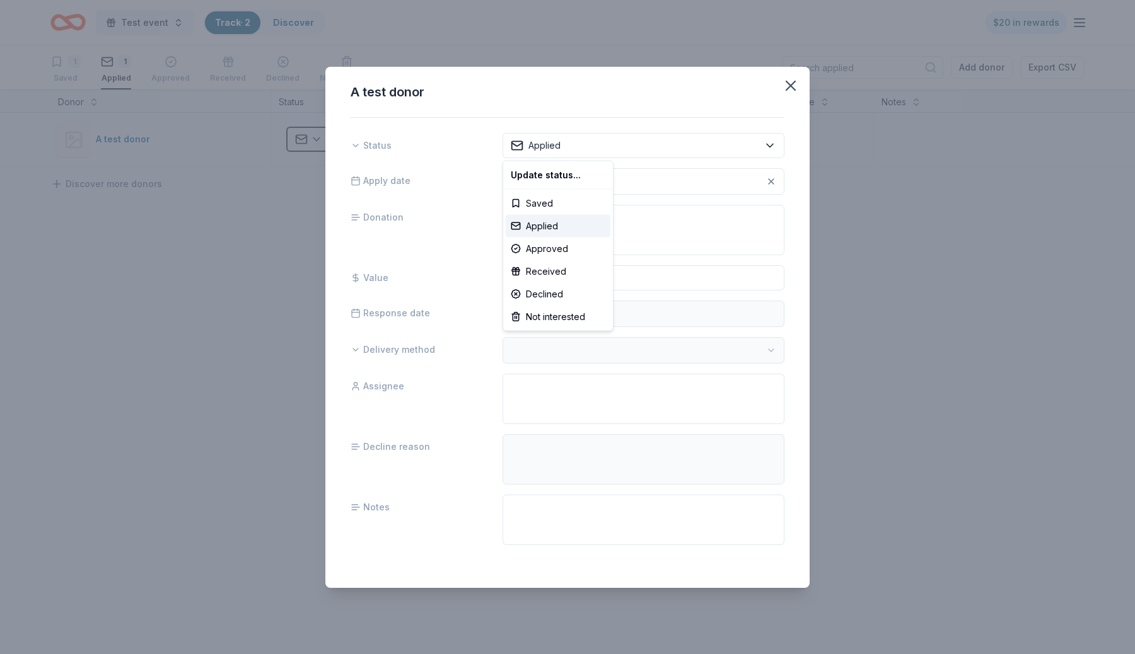
click at [718, 117] on html "Test event Track · 2 Discover $20 in rewards 1 Saved 1 Applied Approved Receive…" at bounding box center [567, 327] width 1135 height 654
click at [791, 84] on icon "button" at bounding box center [790, 85] width 9 height 9
